Goal: Navigation & Orientation: Go to known website

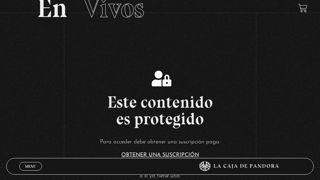
scroll to position [52, 0]
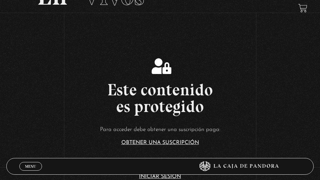
click at [32, 165] on span "Menu" at bounding box center [30, 166] width 11 height 4
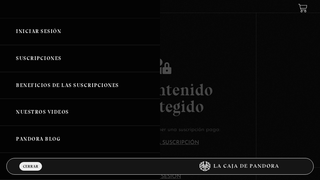
click at [32, 33] on link "Iniciar Sesión" at bounding box center [80, 31] width 160 height 27
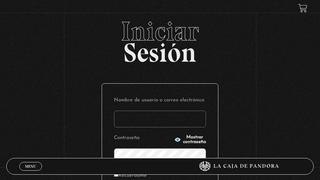
click at [146, 120] on input "Nombre de usuario o correo electrónico" at bounding box center [160, 119] width 92 height 17
type input "ksolisvalverde@gmail.com"
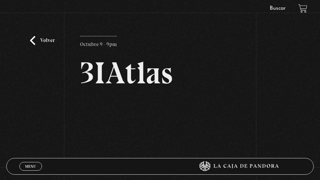
scroll to position [52, 0]
